Goal: Information Seeking & Learning: Learn about a topic

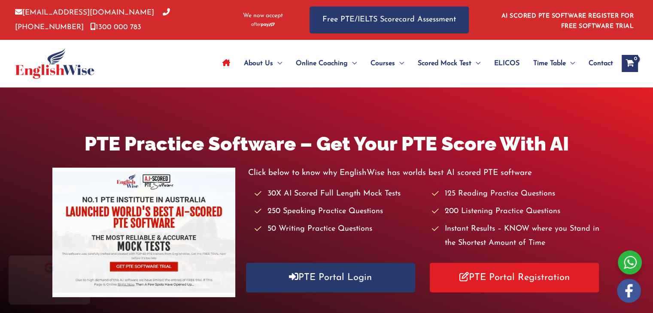
click at [324, 293] on div "Click below to know why EnglishWise has worlds best AI scored PTE software 30X …" at bounding box center [424, 232] width 353 height 133
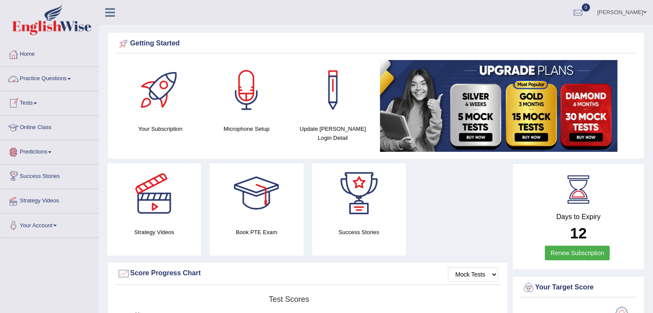
click at [71, 79] on span at bounding box center [68, 79] width 3 height 2
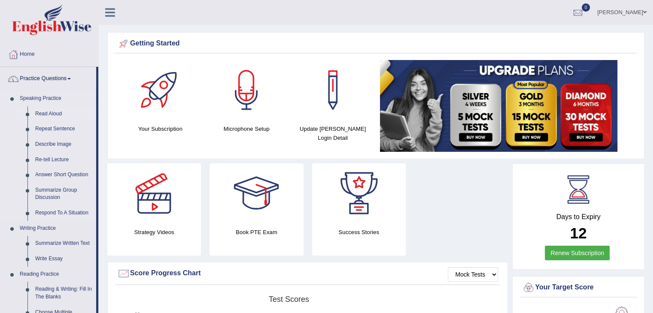
click at [55, 116] on link "Read Aloud" at bounding box center [63, 113] width 65 height 15
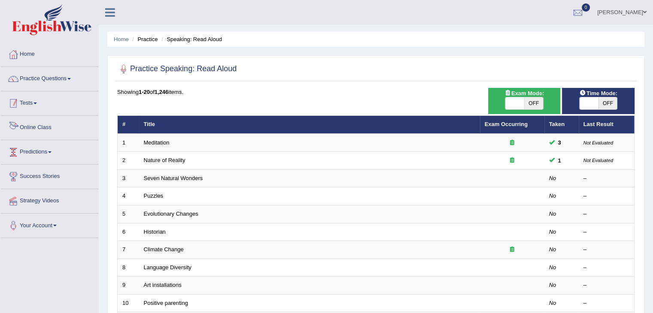
click at [38, 106] on link "Tests" at bounding box center [49, 101] width 98 height 21
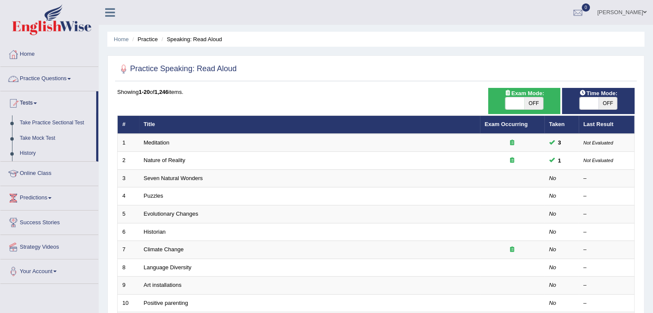
click at [72, 82] on link "Practice Questions" at bounding box center [49, 77] width 98 height 21
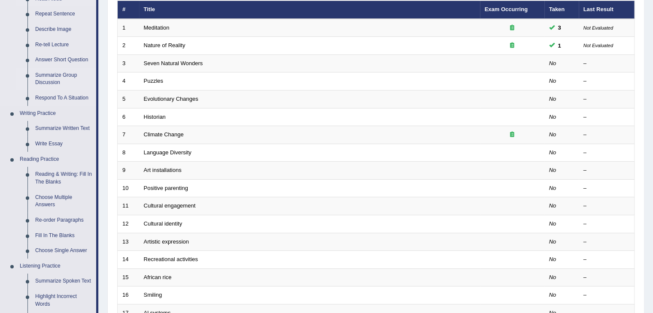
scroll to position [115, 0]
click at [46, 182] on link "Reading & Writing: Fill In The Blanks" at bounding box center [63, 178] width 65 height 23
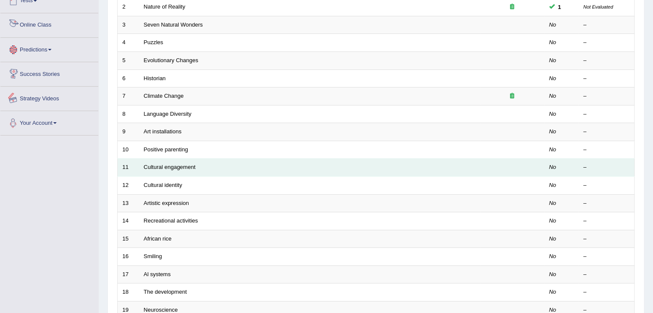
scroll to position [170, 0]
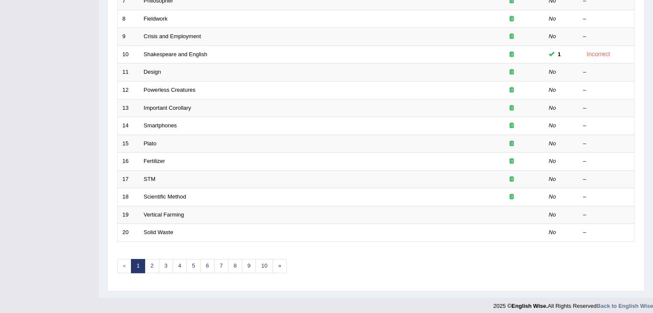
scroll to position [252, 0]
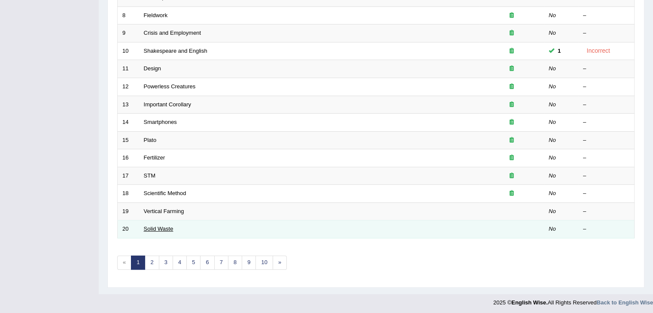
click at [162, 227] on link "Solid Waste" at bounding box center [159, 229] width 30 height 6
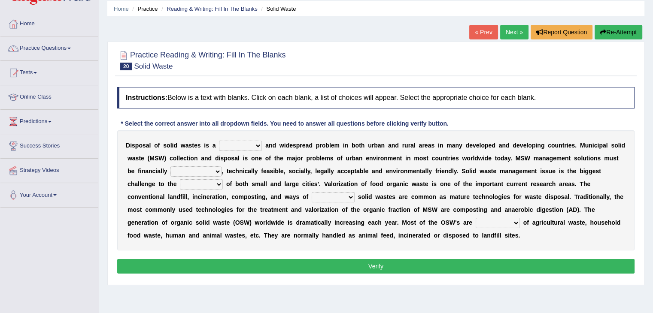
scroll to position [31, 0]
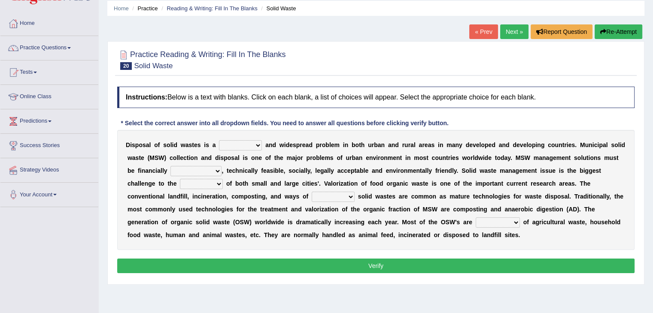
click at [257, 146] on select "slanting stinging stalling shafting" at bounding box center [240, 145] width 43 height 10
select select "slanting"
click at [219, 140] on select "slanting stinging stalling shafting" at bounding box center [240, 145] width 43 height 10
click at [214, 169] on select "unattainable sustainable objectionable treasonable" at bounding box center [195, 171] width 51 height 10
select select "sustainable"
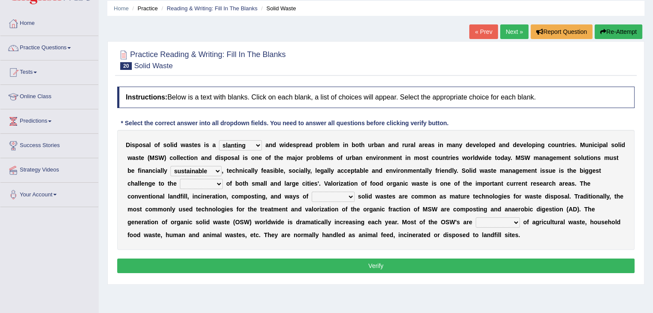
click at [170, 166] on select "unattainable sustainable objectionable treasonable" at bounding box center [195, 171] width 51 height 10
click at [214, 187] on select "plants culture authorities history" at bounding box center [201, 184] width 43 height 10
select select "history"
click at [180, 179] on select "plants culture authorities history" at bounding box center [201, 184] width 43 height 10
click at [341, 197] on select "reserving preserving deserving handling" at bounding box center [332, 197] width 43 height 10
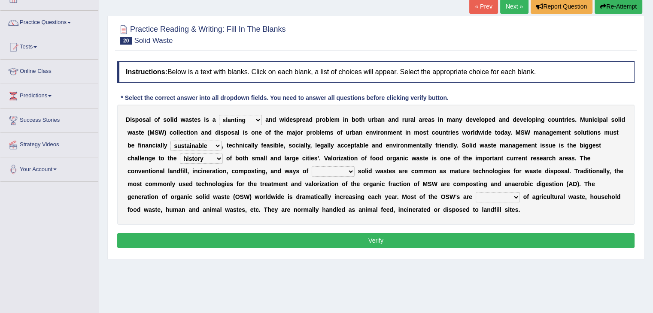
scroll to position [57, 0]
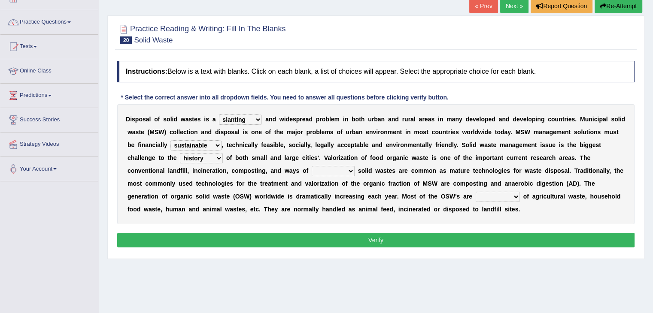
click at [345, 170] on select "reserving preserving deserving handling" at bounding box center [332, 171] width 43 height 10
select select "preserving"
click at [311, 166] on select "reserving preserving deserving handling" at bounding box center [332, 171] width 43 height 10
click at [512, 194] on select "composed disposed composing disposing" at bounding box center [497, 197] width 44 height 10
select select "disposed"
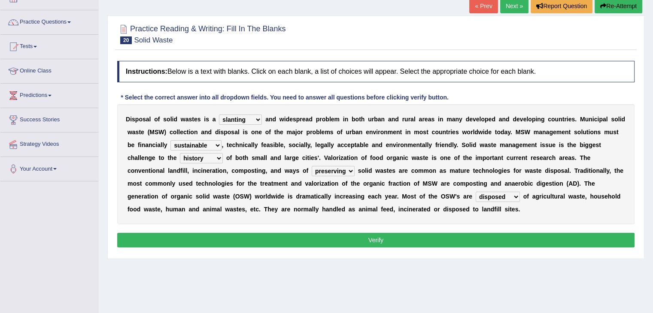
click at [475, 192] on select "composed disposed composing disposing" at bounding box center [497, 197] width 44 height 10
click at [400, 238] on button "Verify" at bounding box center [375, 240] width 517 height 15
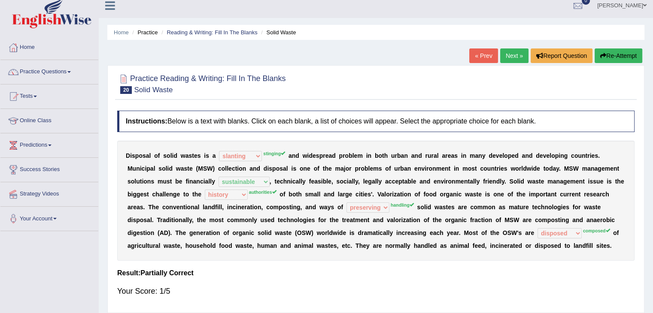
scroll to position [0, 0]
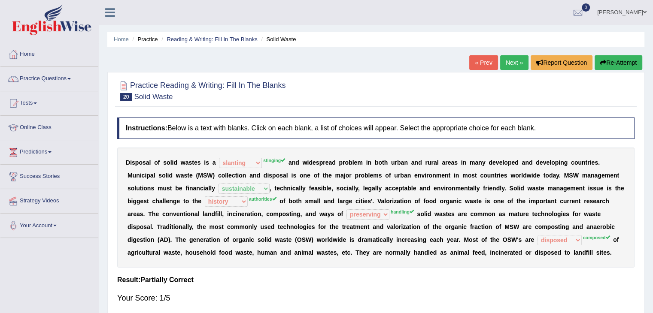
click at [507, 63] on link "Next »" at bounding box center [514, 62] width 28 height 15
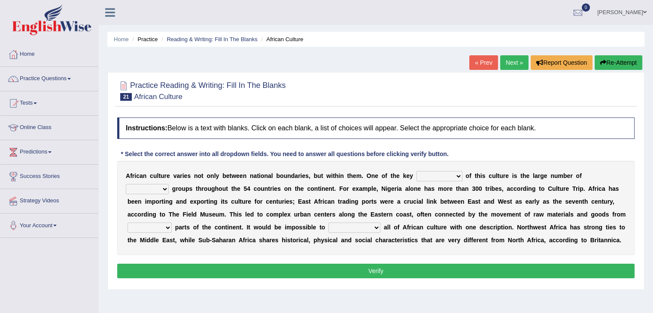
click at [480, 62] on link "« Prev" at bounding box center [483, 62] width 28 height 15
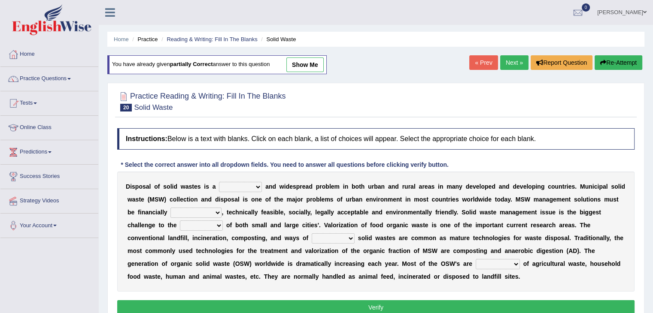
click at [480, 62] on link "« Prev" at bounding box center [483, 62] width 28 height 15
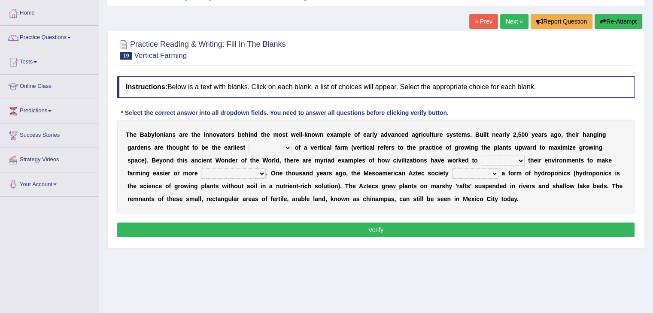
scroll to position [43, 0]
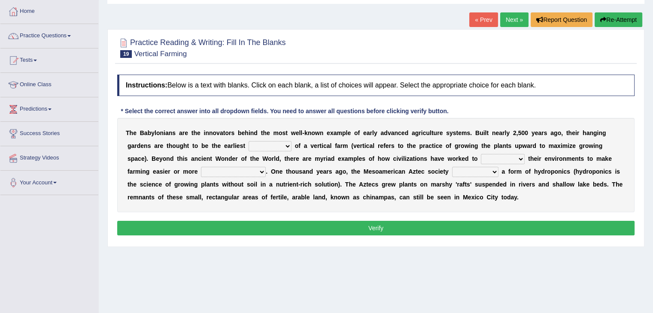
click at [288, 145] on select "prototype failure discredit protocol" at bounding box center [269, 146] width 43 height 10
select select "failure"
click at [248, 141] on select "prototype failure discredit protocol" at bounding box center [269, 146] width 43 height 10
click at [260, 172] on select "productive constructive connective counterproductive" at bounding box center [233, 172] width 65 height 10
click at [69, 35] on link "Practice Questions" at bounding box center [49, 34] width 98 height 21
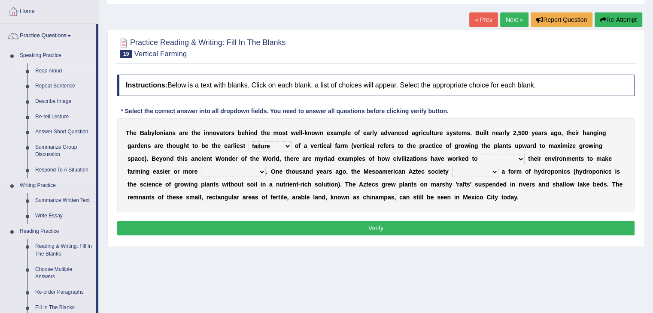
click at [51, 69] on link "Read Aloud" at bounding box center [63, 70] width 65 height 15
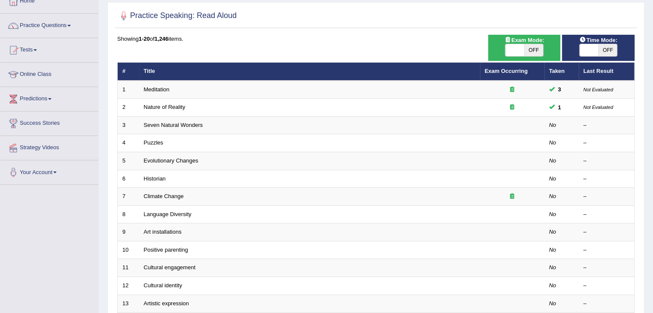
scroll to position [53, 0]
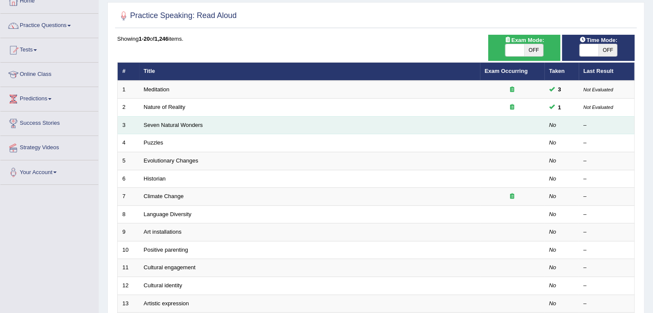
click at [190, 127] on td "Seven Natural Wonders" at bounding box center [309, 125] width 341 height 18
click at [161, 127] on link "Seven Natural Wonders" at bounding box center [173, 125] width 59 height 6
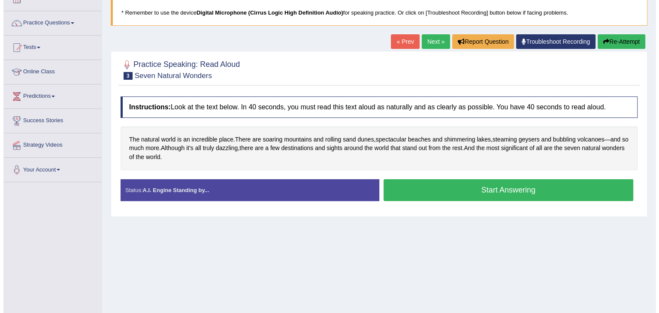
scroll to position [57, 0]
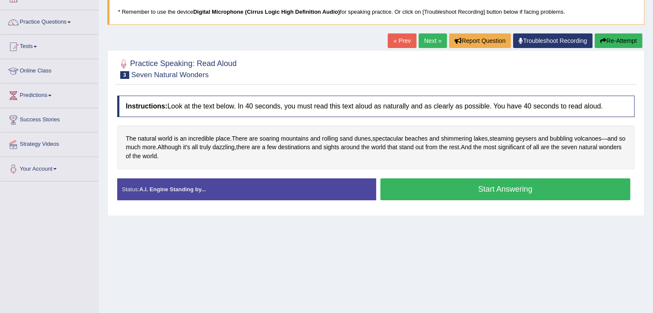
click at [343, 193] on div "Status: A.I. Engine Standing by..." at bounding box center [246, 189] width 259 height 22
click at [444, 189] on button "Start Answering" at bounding box center [505, 189] width 250 height 22
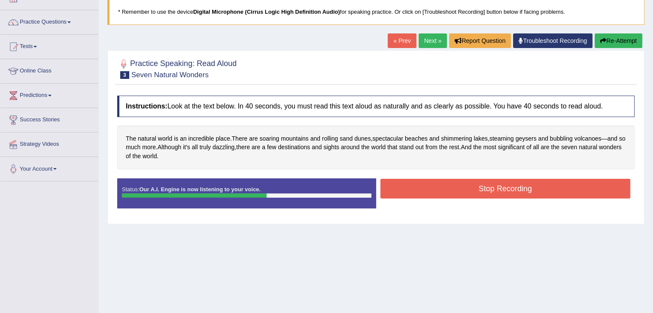
click at [446, 188] on button "Stop Recording" at bounding box center [505, 189] width 250 height 20
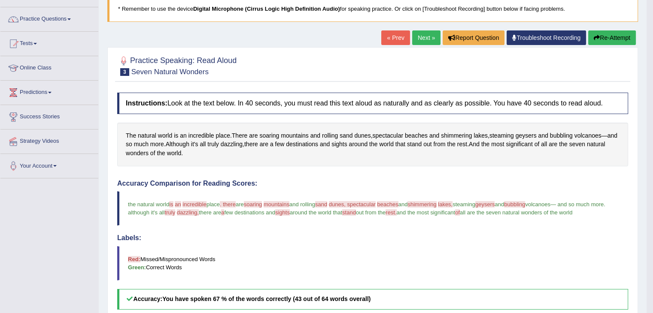
scroll to position [51, 0]
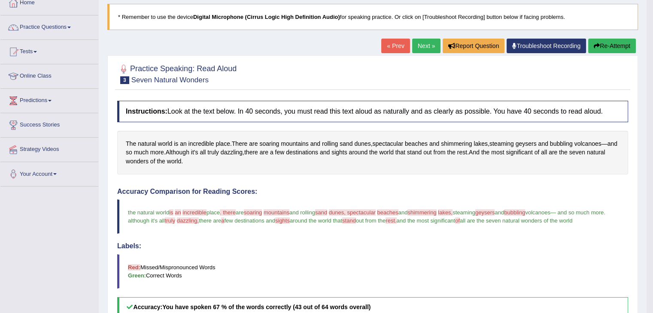
click at [425, 47] on link "Next »" at bounding box center [426, 46] width 28 height 15
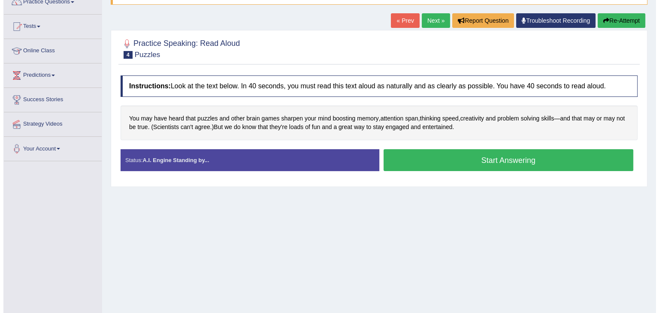
scroll to position [77, 0]
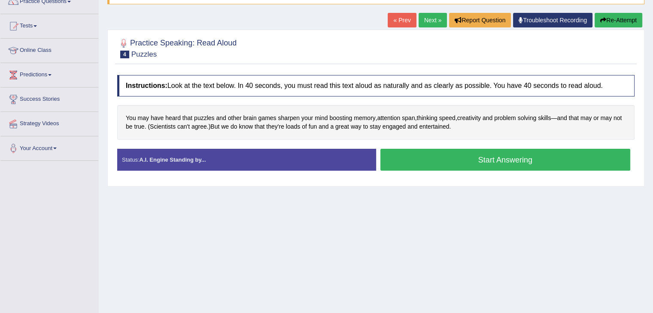
click at [465, 162] on button "Start Answering" at bounding box center [505, 160] width 250 height 22
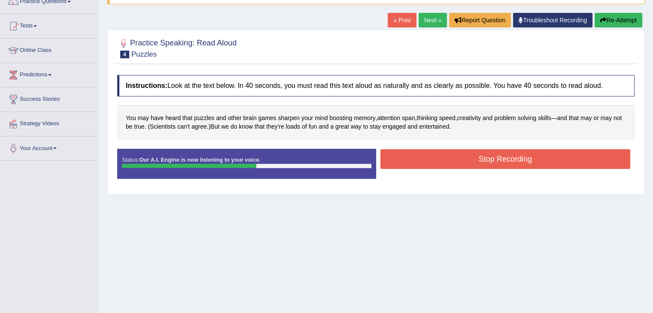
click at [489, 160] on button "Stop Recording" at bounding box center [505, 159] width 250 height 20
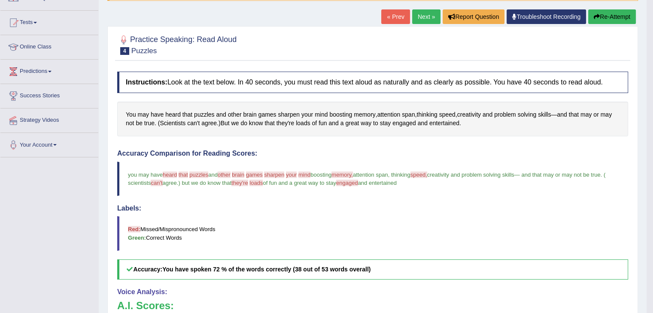
scroll to position [68, 0]
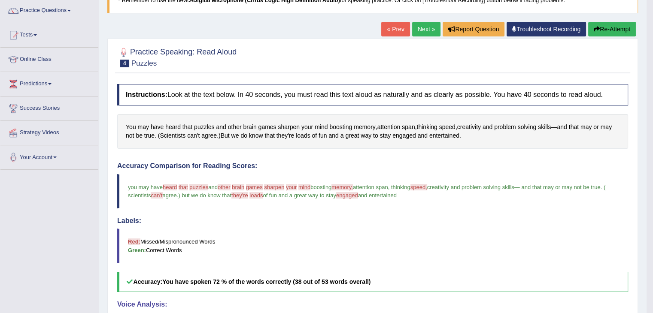
click at [602, 30] on button "Re-Attempt" at bounding box center [612, 29] width 48 height 15
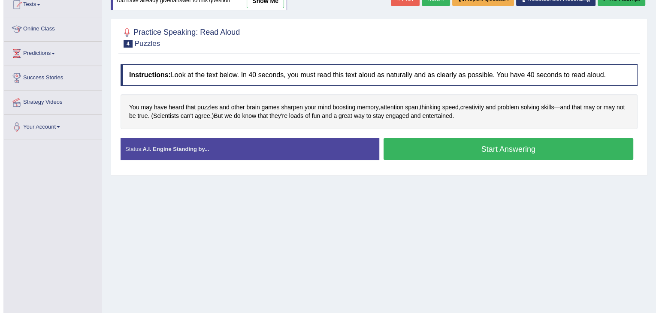
scroll to position [100, 0]
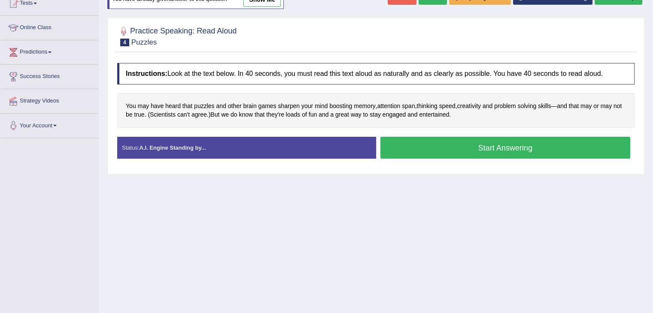
click at [432, 145] on button "Start Answering" at bounding box center [505, 148] width 250 height 22
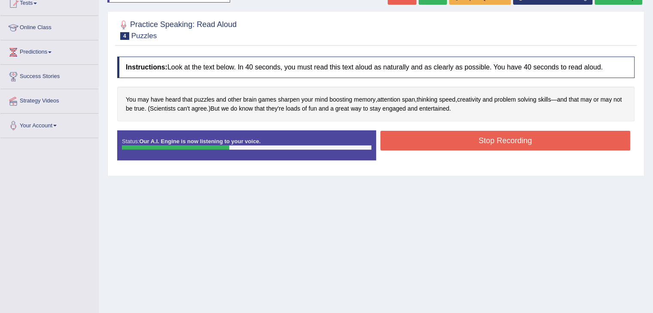
click at [448, 139] on button "Stop Recording" at bounding box center [505, 141] width 250 height 20
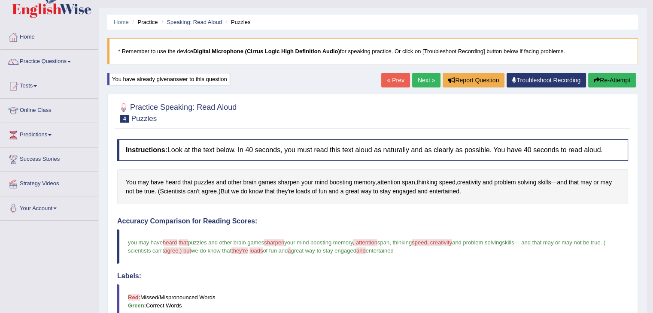
scroll to position [15, 0]
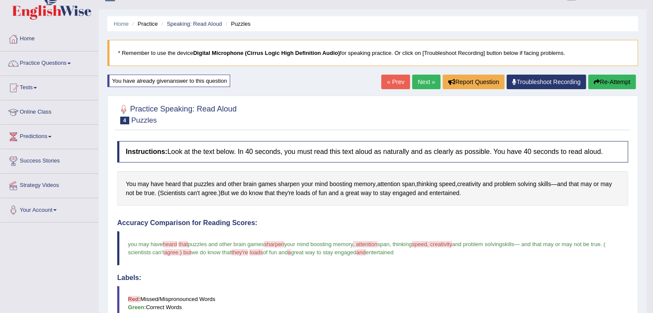
click at [424, 79] on link "Next »" at bounding box center [426, 82] width 28 height 15
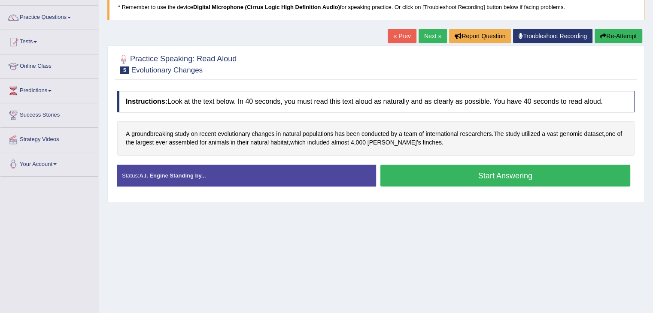
scroll to position [81, 0]
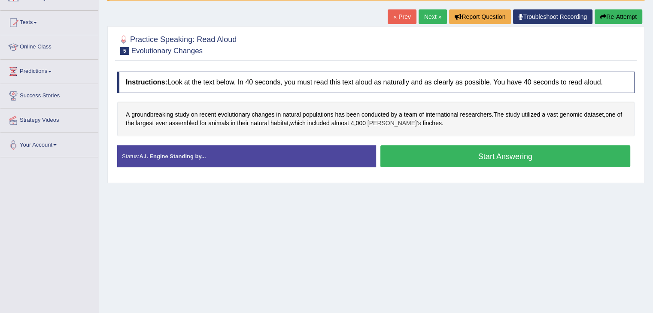
click at [379, 121] on span "[PERSON_NAME]'s" at bounding box center [394, 123] width 54 height 9
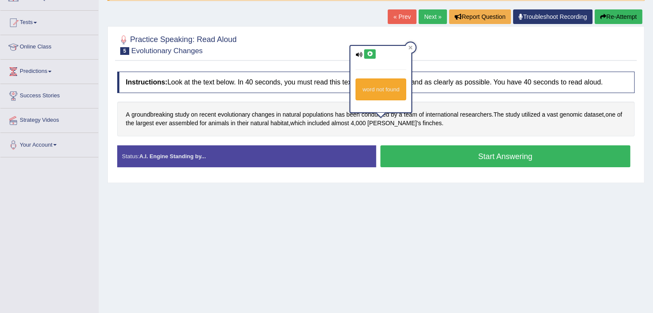
click at [357, 54] on icon at bounding box center [358, 55] width 7 height 6
click at [428, 133] on div "A groundbreaking study on recent evolutionary changes in natural populations ha…" at bounding box center [375, 119] width 517 height 35
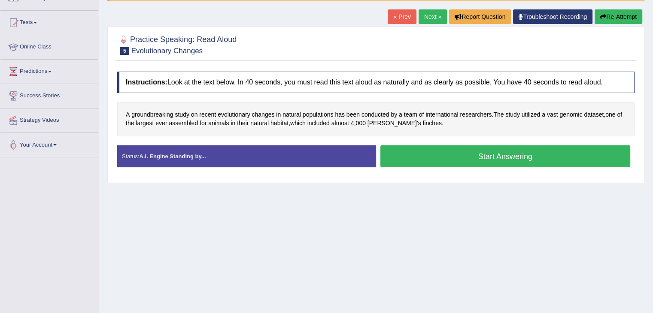
click at [480, 159] on button "Start Answering" at bounding box center [505, 156] width 250 height 22
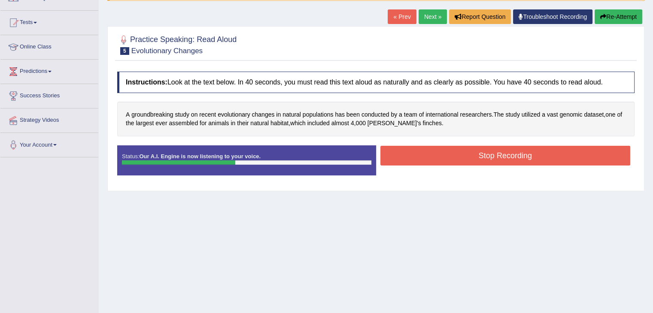
click at [480, 158] on button "Stop Recording" at bounding box center [505, 156] width 250 height 20
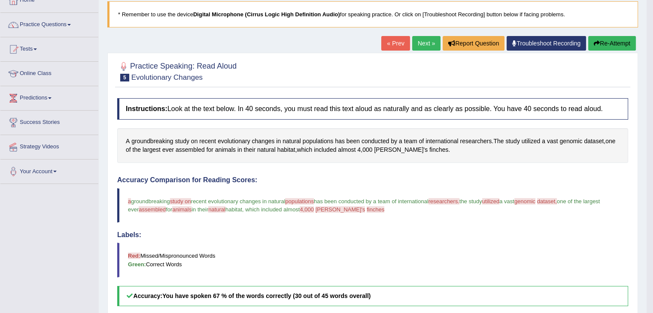
scroll to position [48, 0]
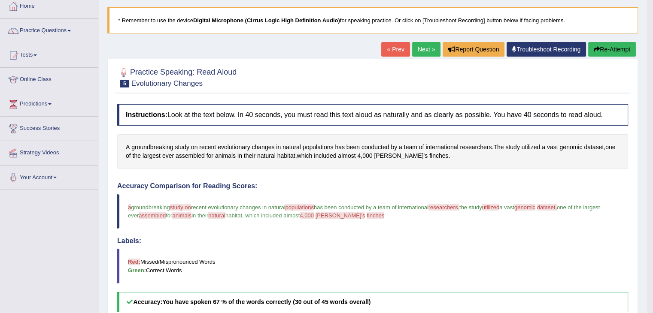
click at [605, 48] on button "Re-Attempt" at bounding box center [612, 49] width 48 height 15
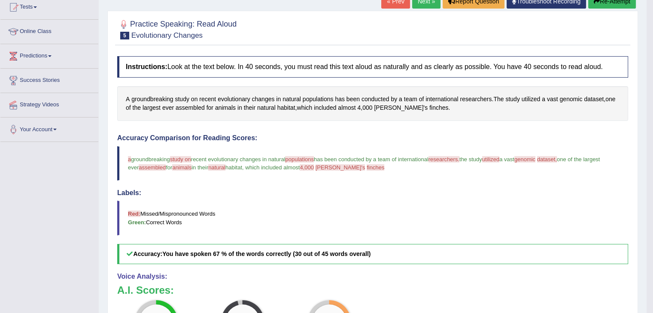
scroll to position [106, 0]
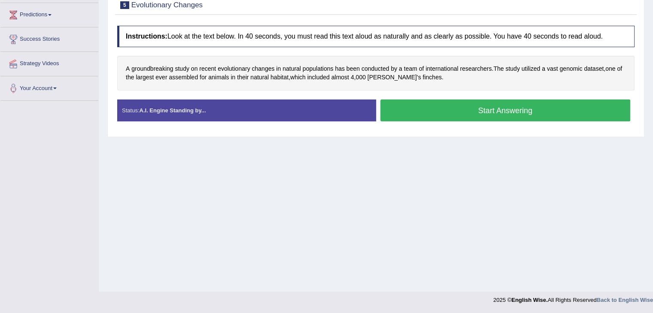
click at [485, 108] on button "Start Answering" at bounding box center [505, 111] width 250 height 22
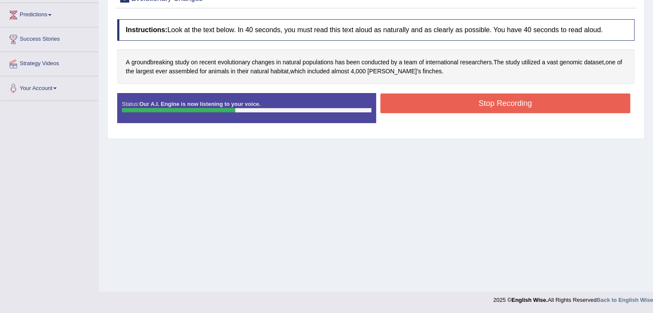
click at [485, 108] on button "Stop Recording" at bounding box center [505, 104] width 250 height 20
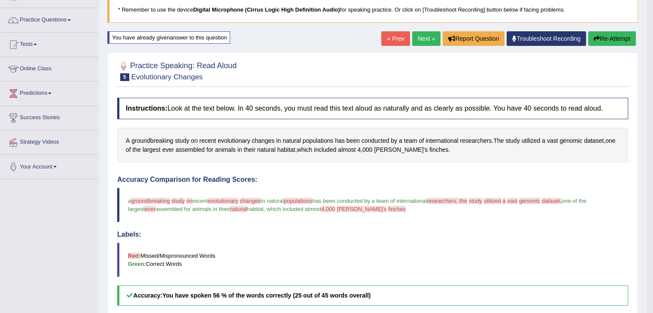
scroll to position [58, 0]
click at [604, 36] on button "Re-Attempt" at bounding box center [612, 39] width 48 height 15
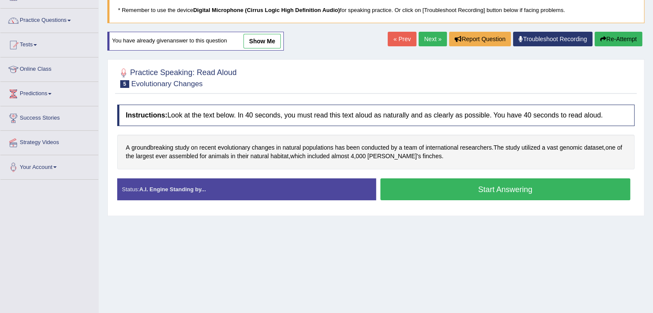
click at [430, 192] on button "Start Answering" at bounding box center [505, 189] width 250 height 22
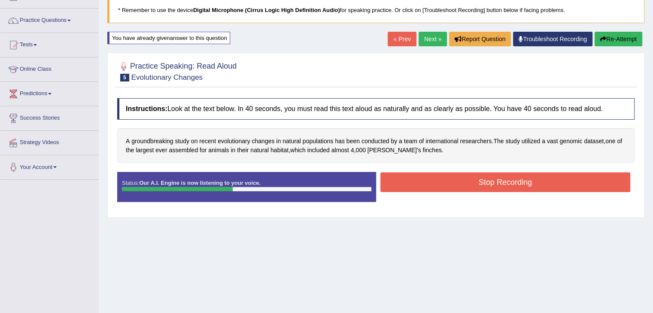
click at [438, 184] on button "Stop Recording" at bounding box center [505, 182] width 250 height 20
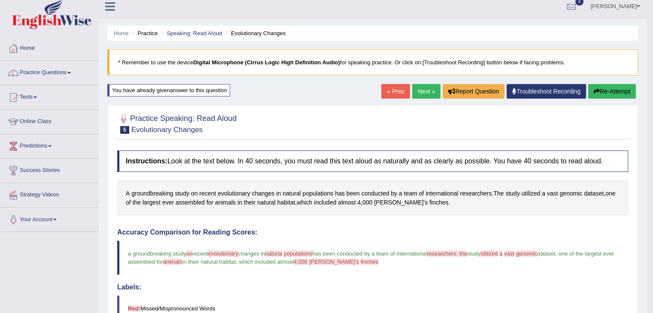
scroll to position [3, 0]
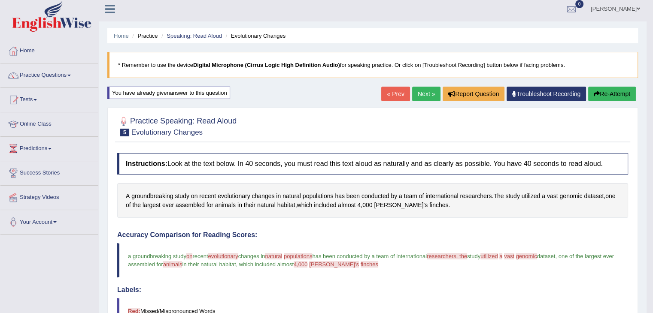
click at [422, 93] on link "Next »" at bounding box center [426, 94] width 28 height 15
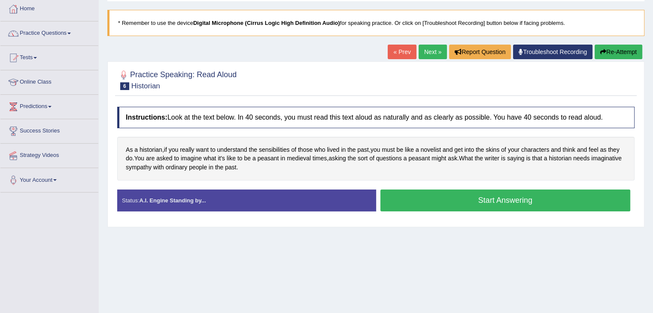
scroll to position [57, 0]
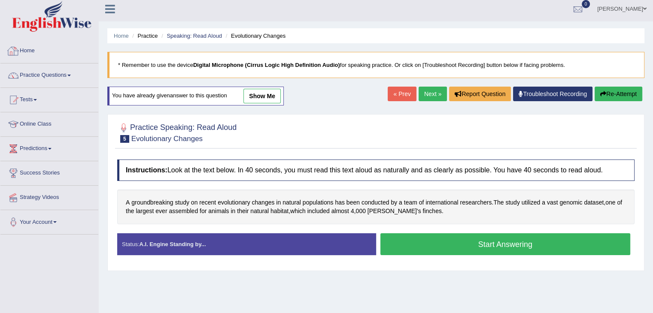
click at [45, 57] on link "Home" at bounding box center [49, 49] width 98 height 21
